Goal: Browse casually

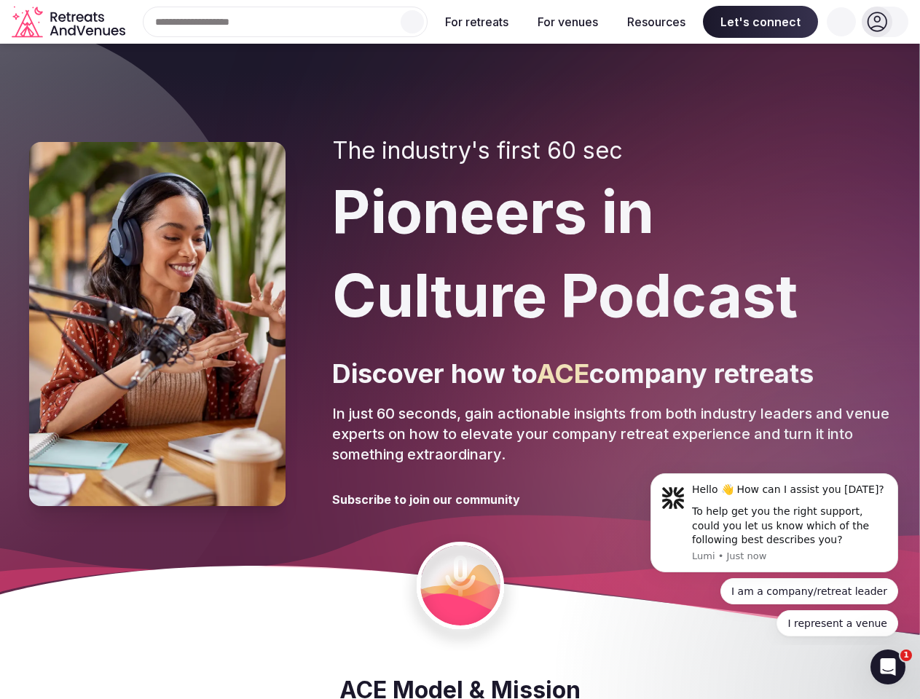
click at [459, 350] on div "The industry's first 60 sec Pioneers in Culture Podcast Discover how to ACE com…" at bounding box center [611, 324] width 558 height 374
click at [285, 22] on div "Search Popular Destinations [GEOGRAPHIC_DATA], [GEOGRAPHIC_DATA] [GEOGRAPHIC_DA…" at bounding box center [279, 22] width 296 height 31
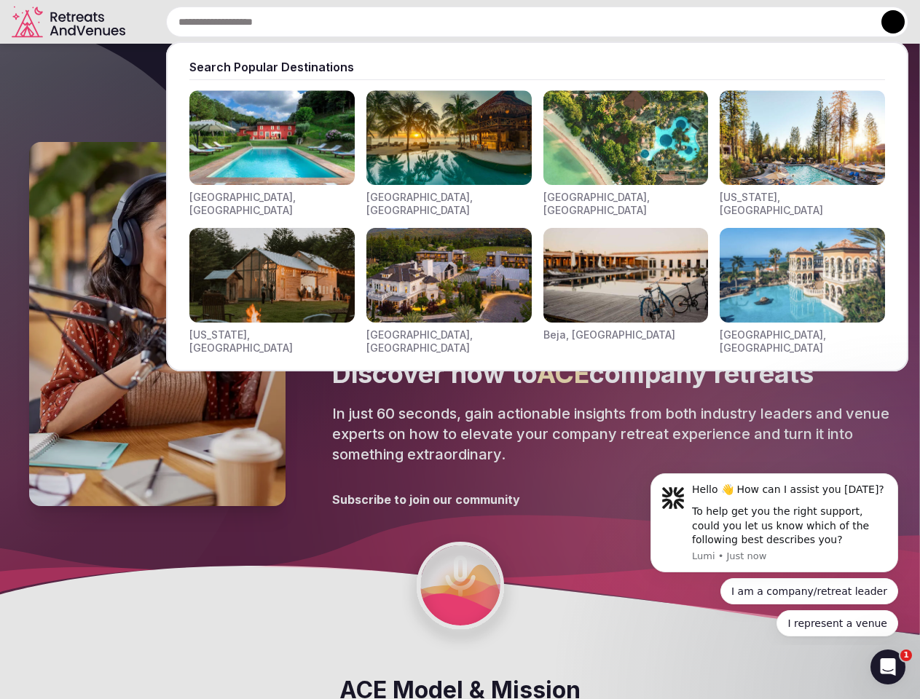
click at [412, 22] on input "text" at bounding box center [537, 22] width 742 height 31
click at [477, 22] on input "text" at bounding box center [537, 22] width 742 height 31
click at [567, 22] on input "text" at bounding box center [537, 22] width 742 height 31
click at [656, 22] on input "text" at bounding box center [537, 22] width 742 height 31
click at [760, 22] on input "text" at bounding box center [537, 22] width 742 height 31
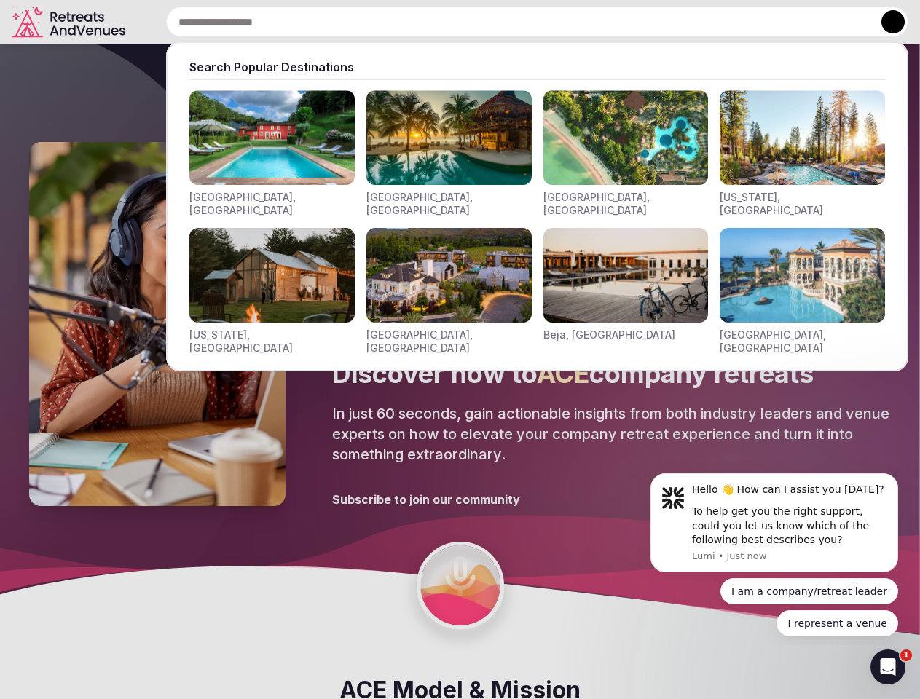
click at [841, 22] on input "text" at bounding box center [537, 22] width 742 height 31
